Goal: Task Accomplishment & Management: Manage account settings

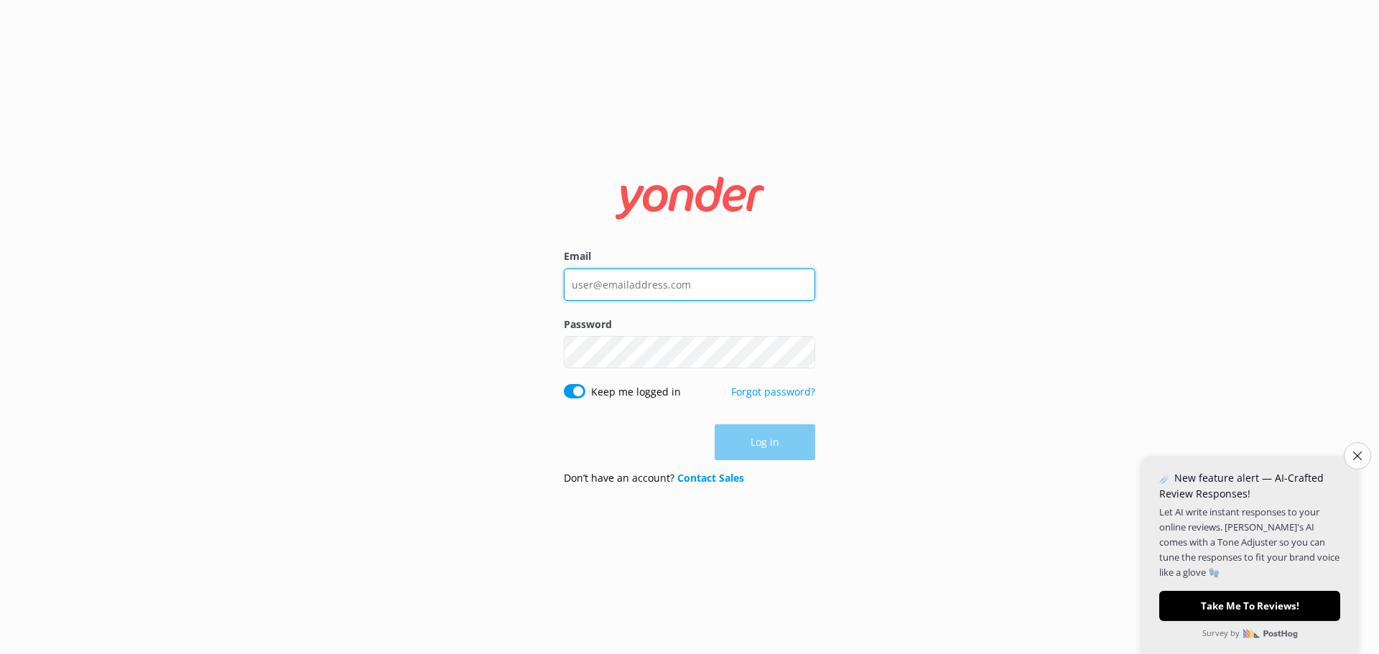
type input "[EMAIL_ADDRESS][DOMAIN_NAME]"
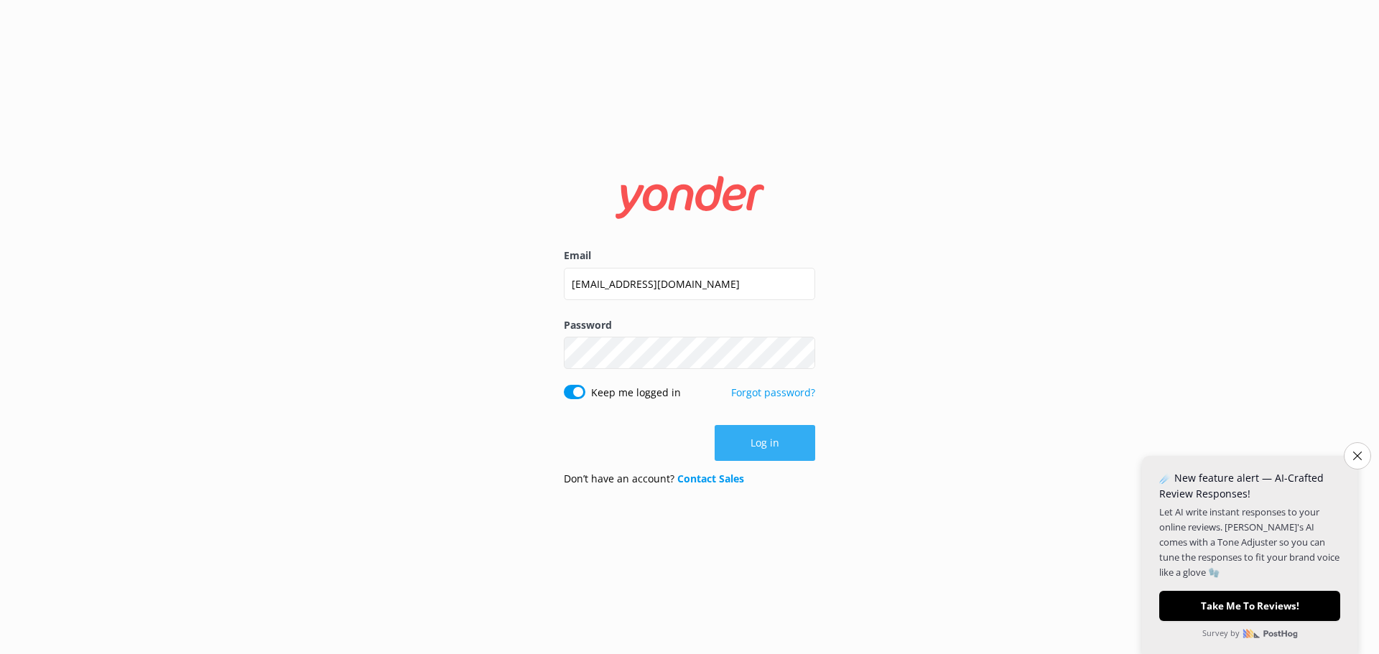
click at [757, 425] on form "Email [EMAIL_ADDRESS][DOMAIN_NAME] Password Show password Keep me logged in For…" at bounding box center [689, 327] width 251 height 341
click at [751, 438] on button "Log in" at bounding box center [765, 443] width 101 height 36
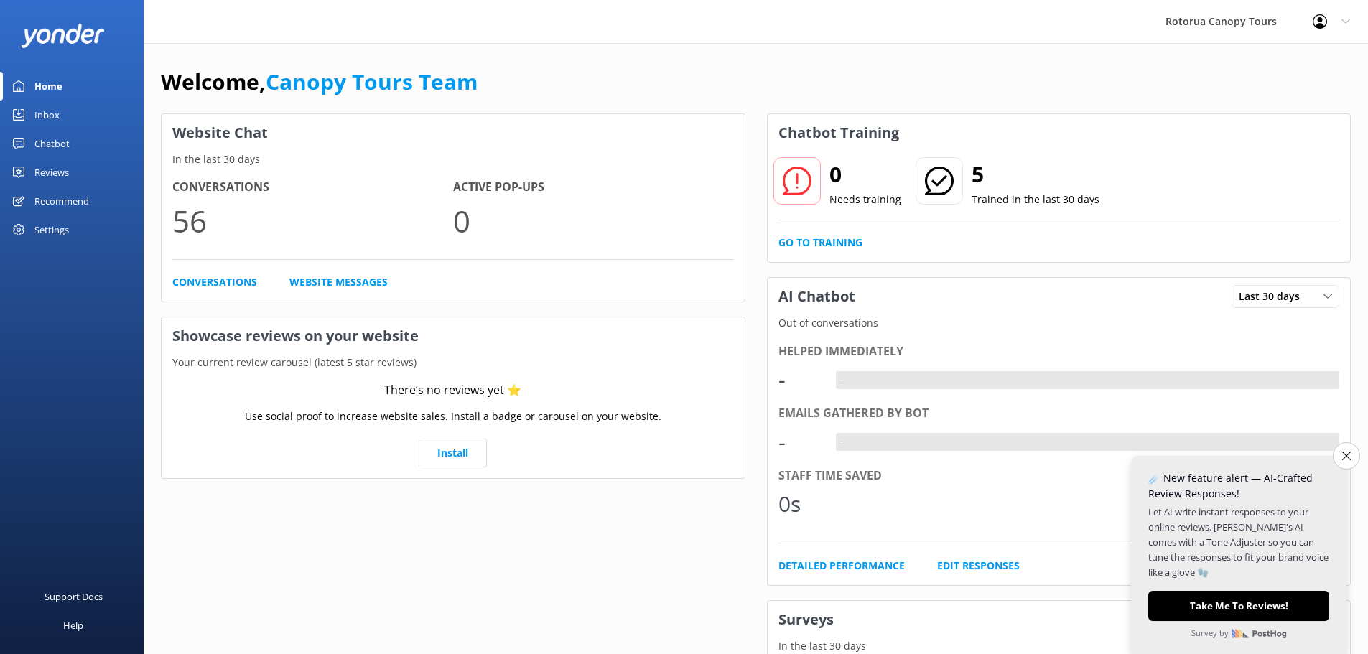
click at [31, 118] on link "Inbox" at bounding box center [72, 115] width 144 height 29
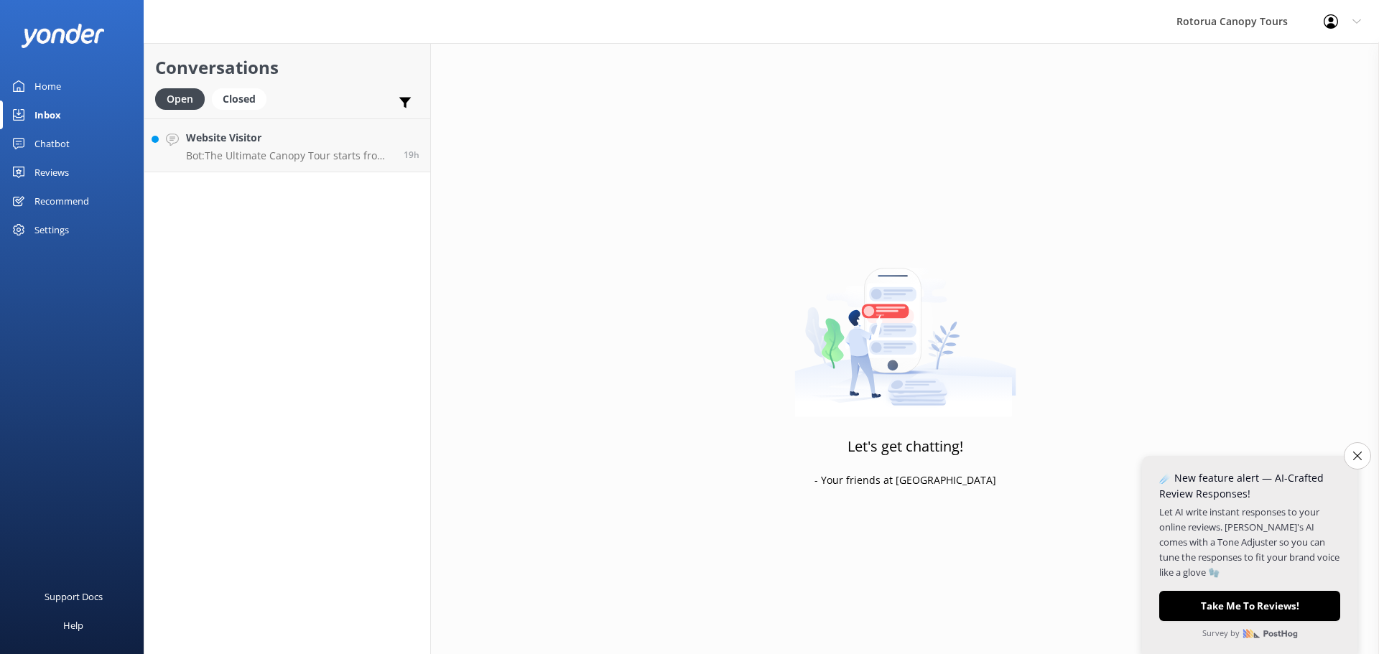
click at [288, 173] on div "Conversations Open Closed Important Assigned to me Unassigned Website Visitor B…" at bounding box center [287, 348] width 287 height 611
click at [297, 157] on p "Bot: The Ultimate Canopy Tour starts from NZ$229 for kids and NZ$259 for adults…" at bounding box center [289, 155] width 207 height 13
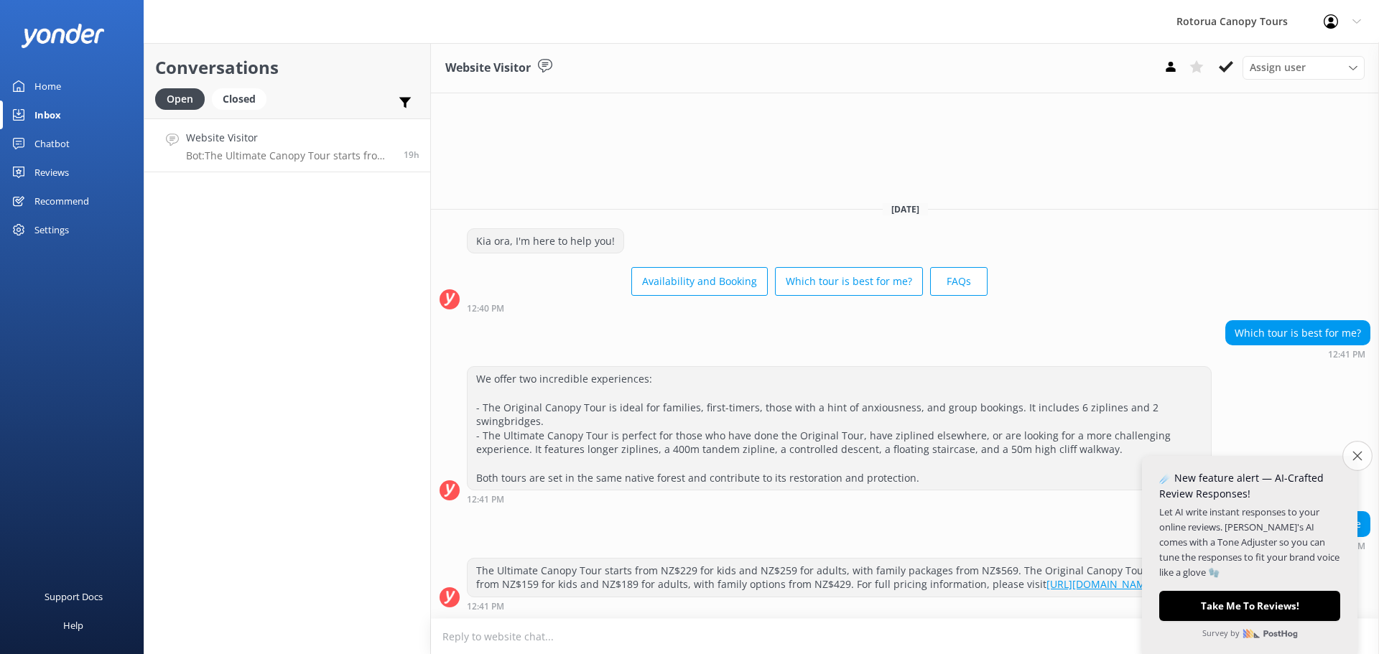
click at [1358, 455] on icon "Close survey" at bounding box center [1356, 455] width 9 height 9
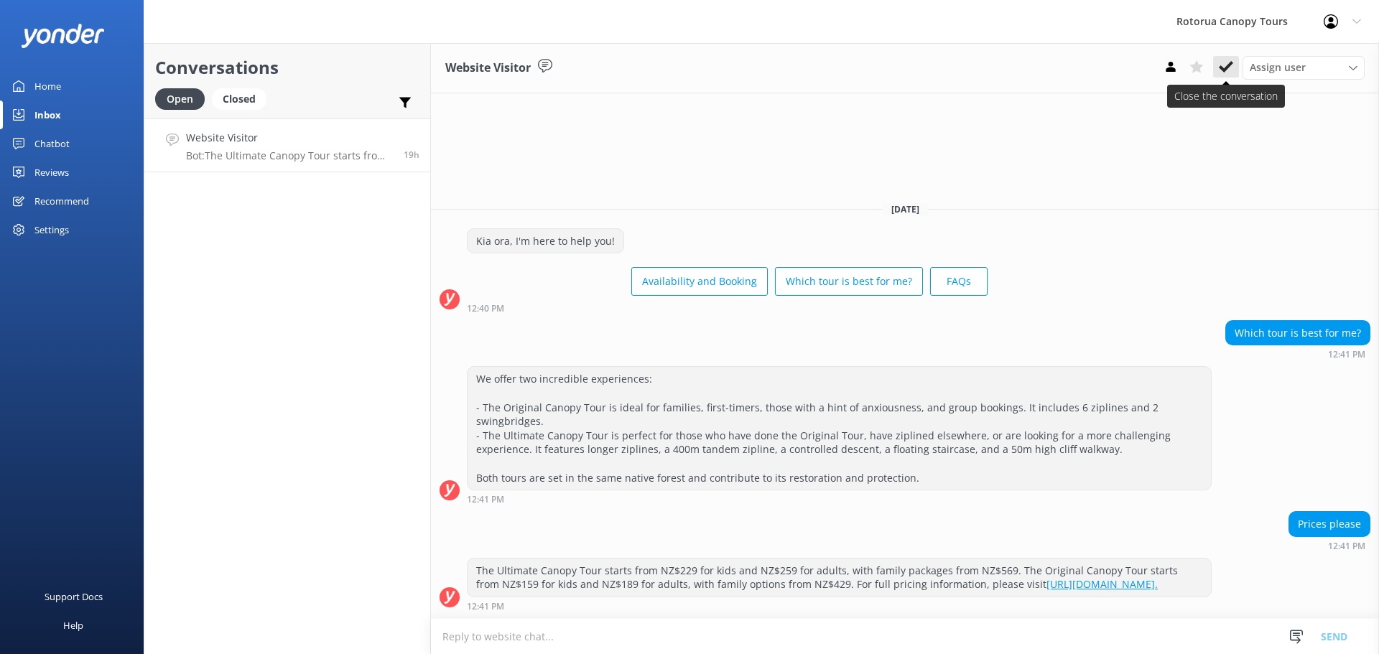
click at [1214, 62] on button at bounding box center [1226, 67] width 26 height 22
